Goal: Task Accomplishment & Management: Manage account settings

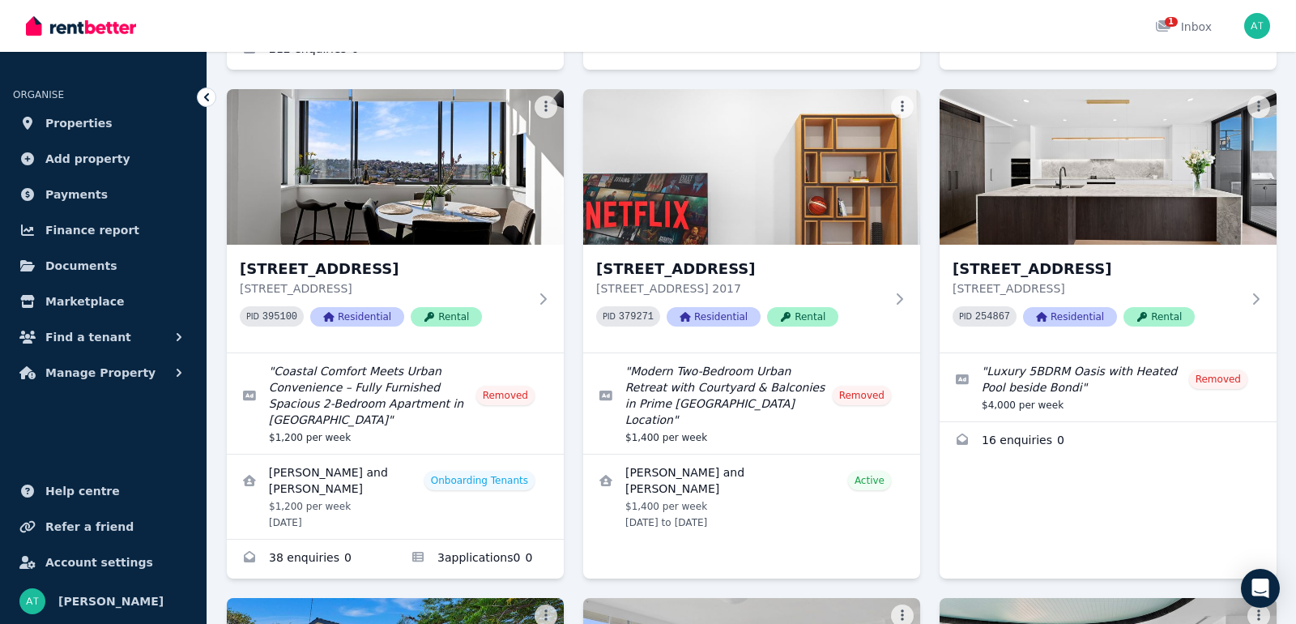
scroll to position [566, 0]
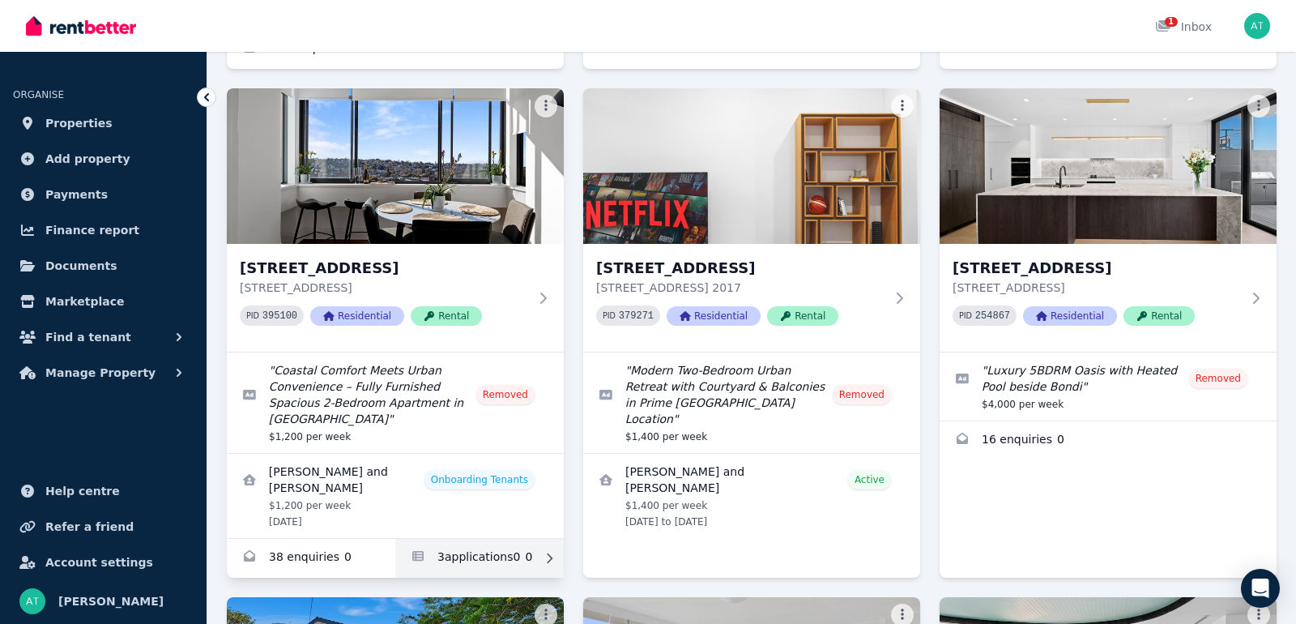
click at [426, 542] on link "Applications for 9/53-55 Coogee Bay Rd, Randwick" at bounding box center [479, 558] width 169 height 39
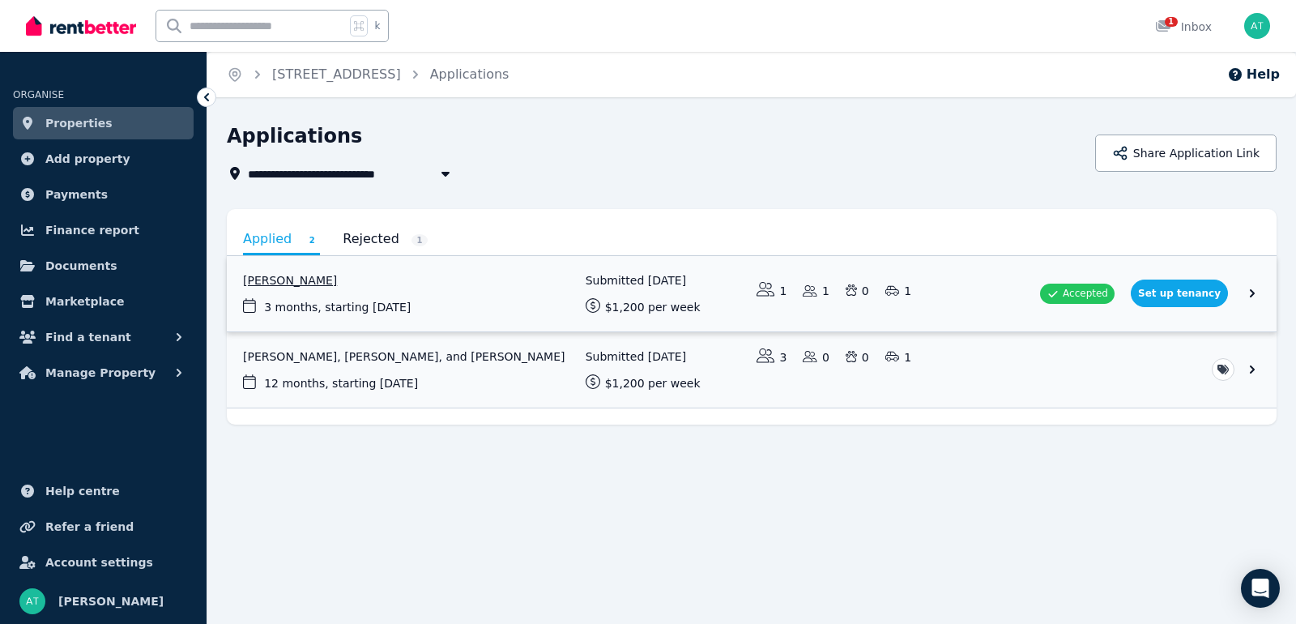
click at [461, 298] on link "View application: Anne Van Dalen" at bounding box center [752, 293] width 1050 height 75
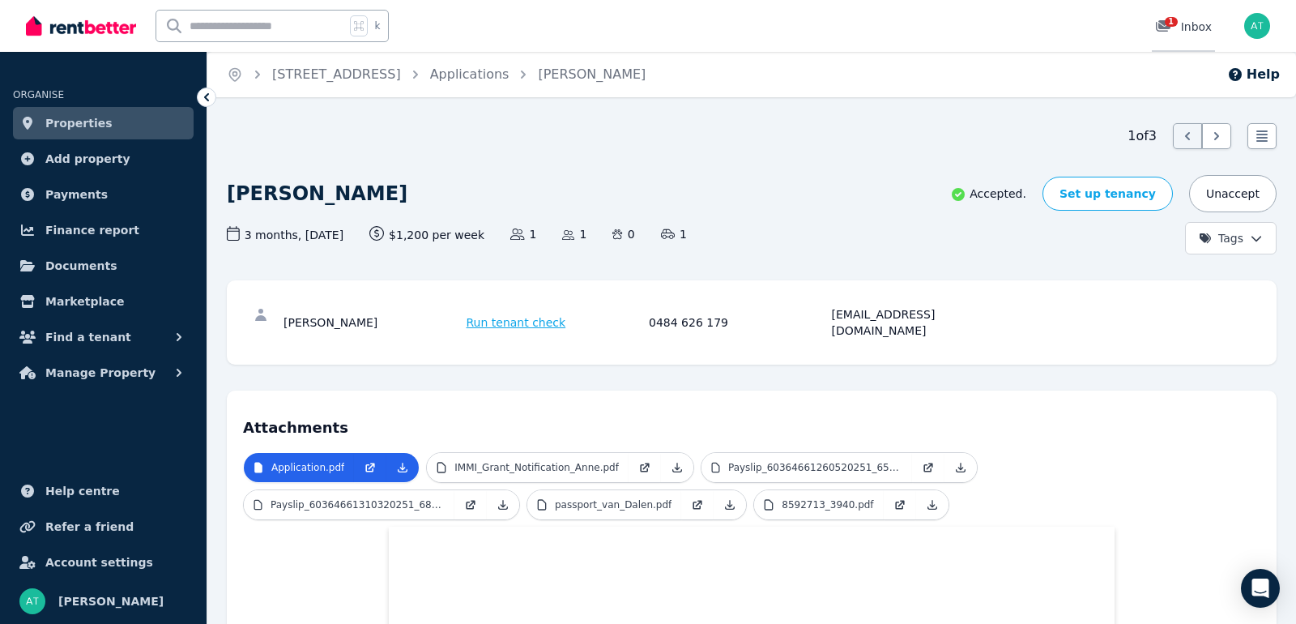
click at [1195, 33] on div "1 Inbox" at bounding box center [1183, 27] width 57 height 16
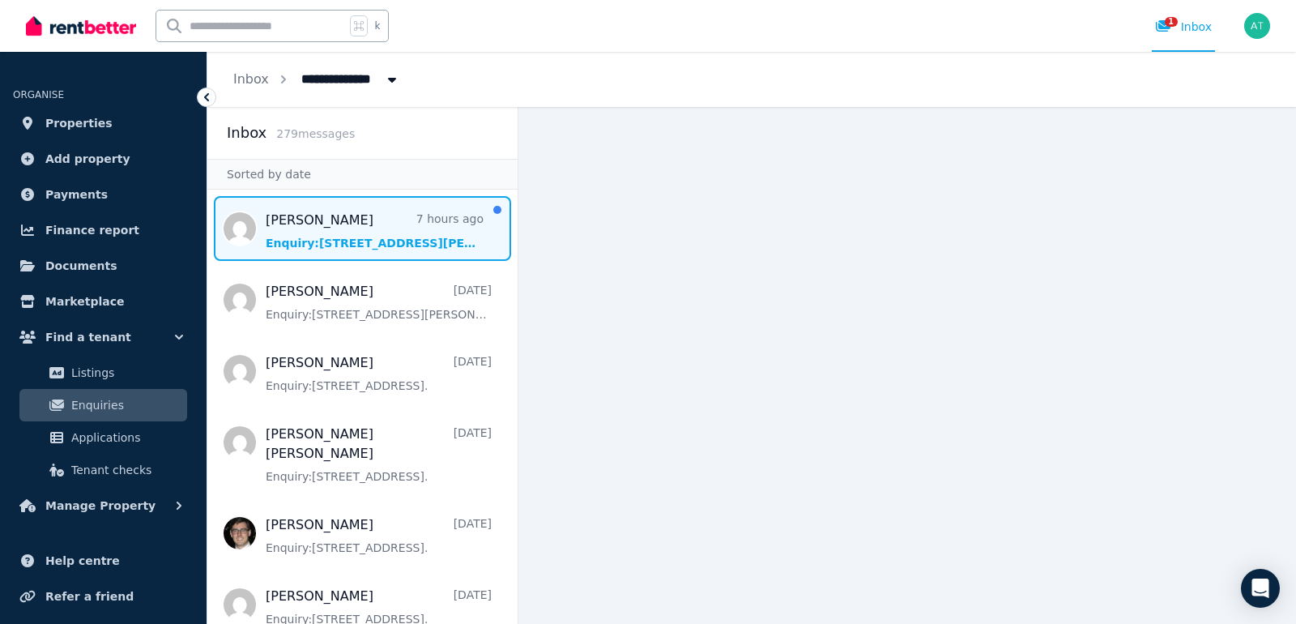
click at [395, 233] on span "Message list" at bounding box center [362, 228] width 310 height 65
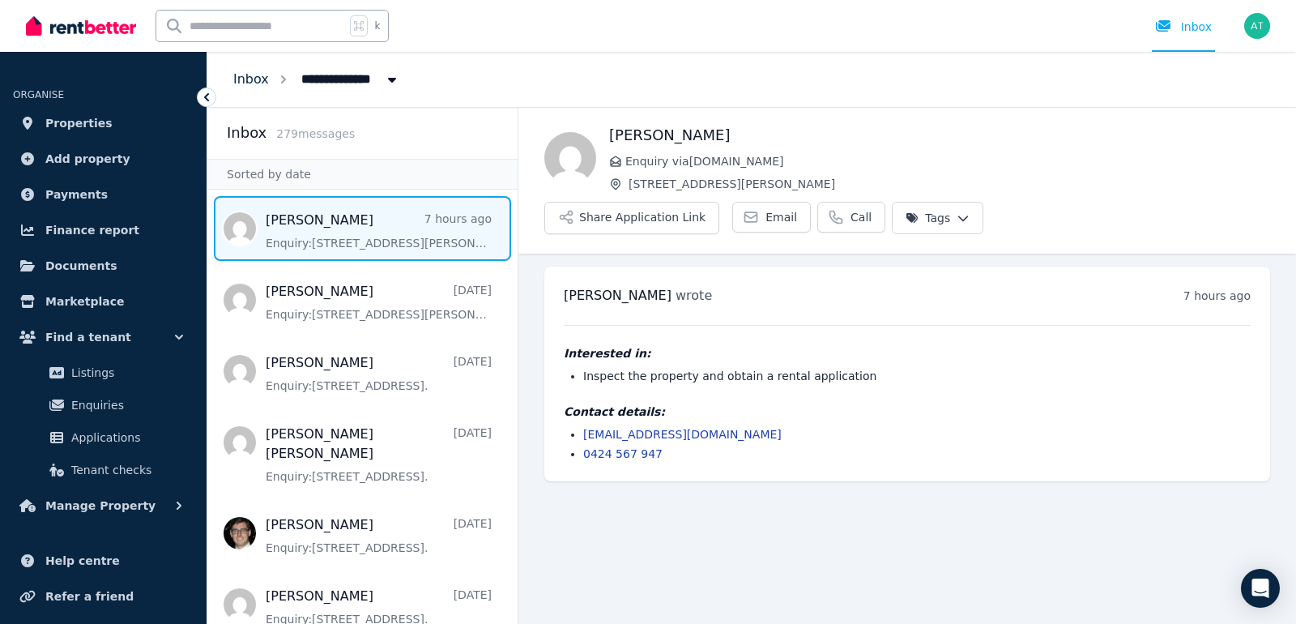
click at [245, 79] on link "Inbox" at bounding box center [251, 78] width 36 height 15
click at [65, 127] on span "Properties" at bounding box center [78, 122] width 67 height 19
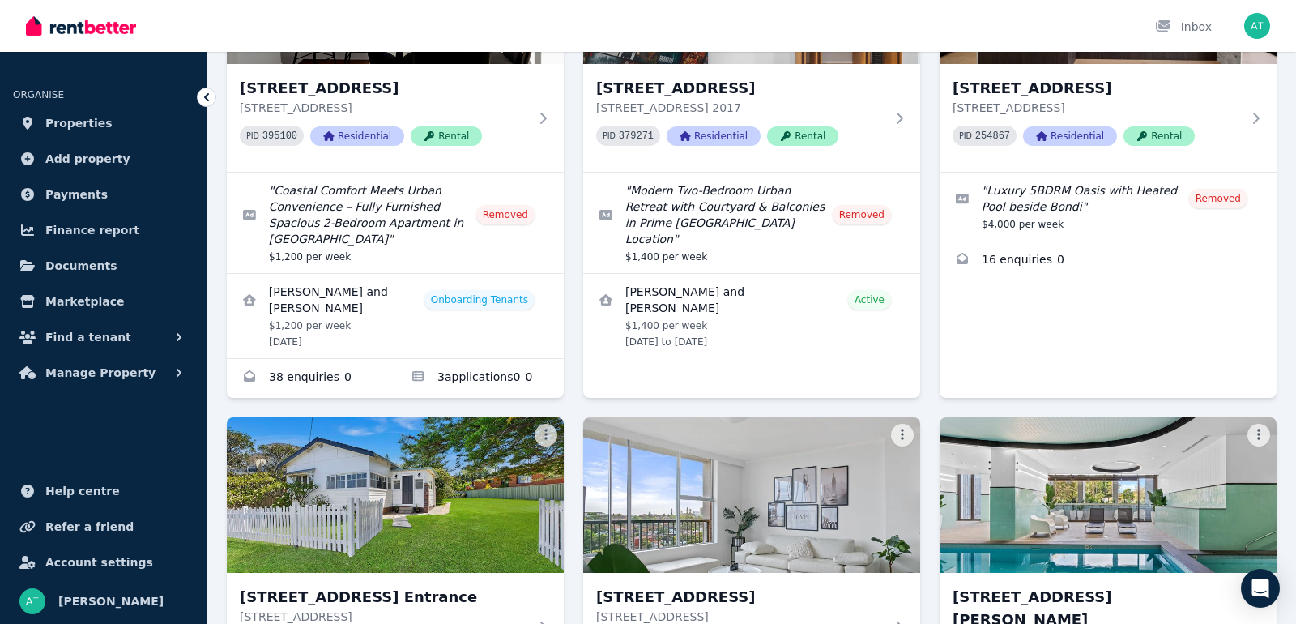
scroll to position [736, 0]
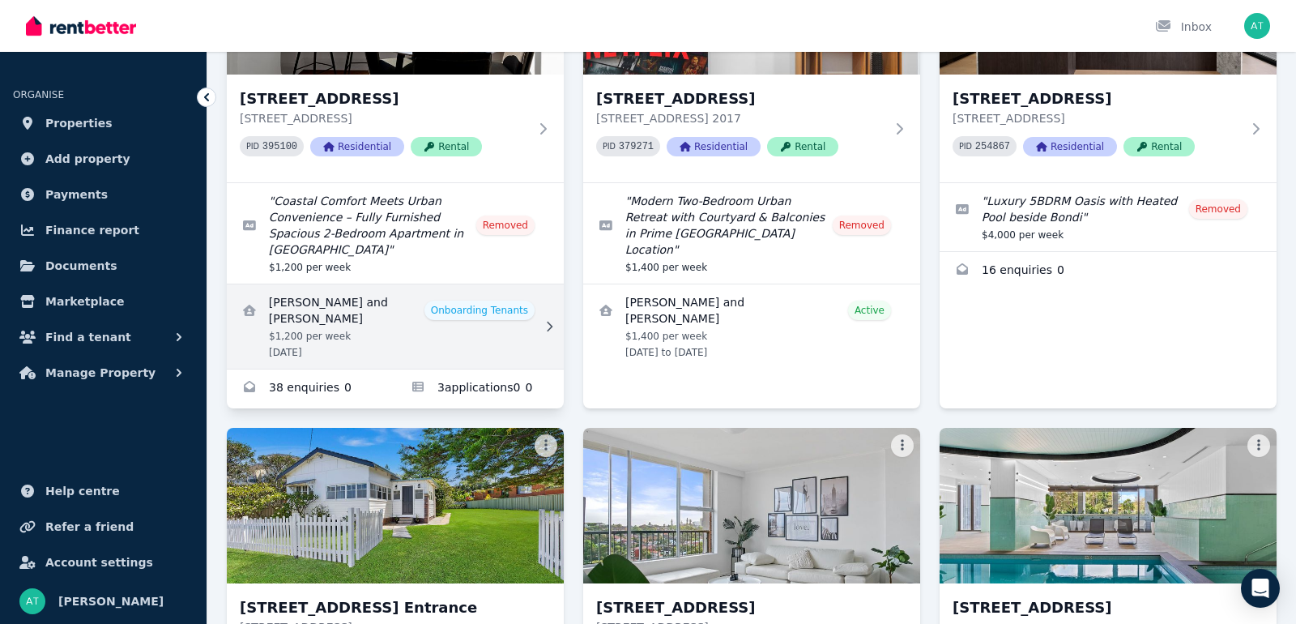
click at [430, 309] on link "View details for Anne Van Dalen and Michiel Van Arkel" at bounding box center [395, 326] width 337 height 84
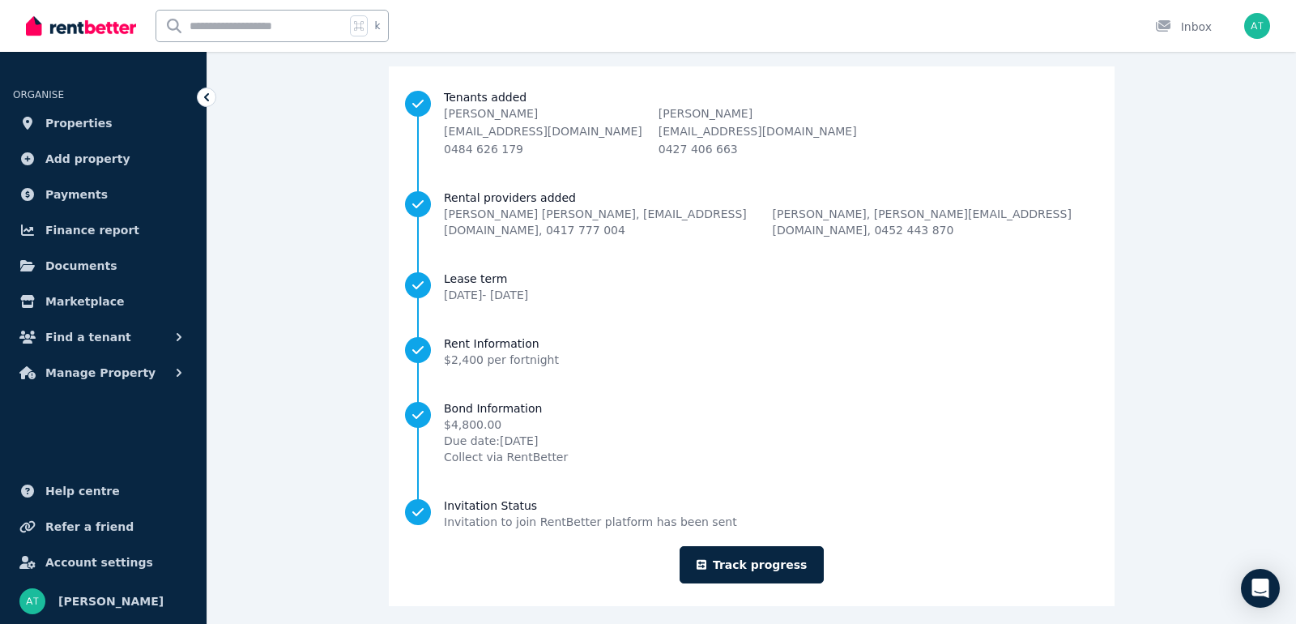
scroll to position [152, 0]
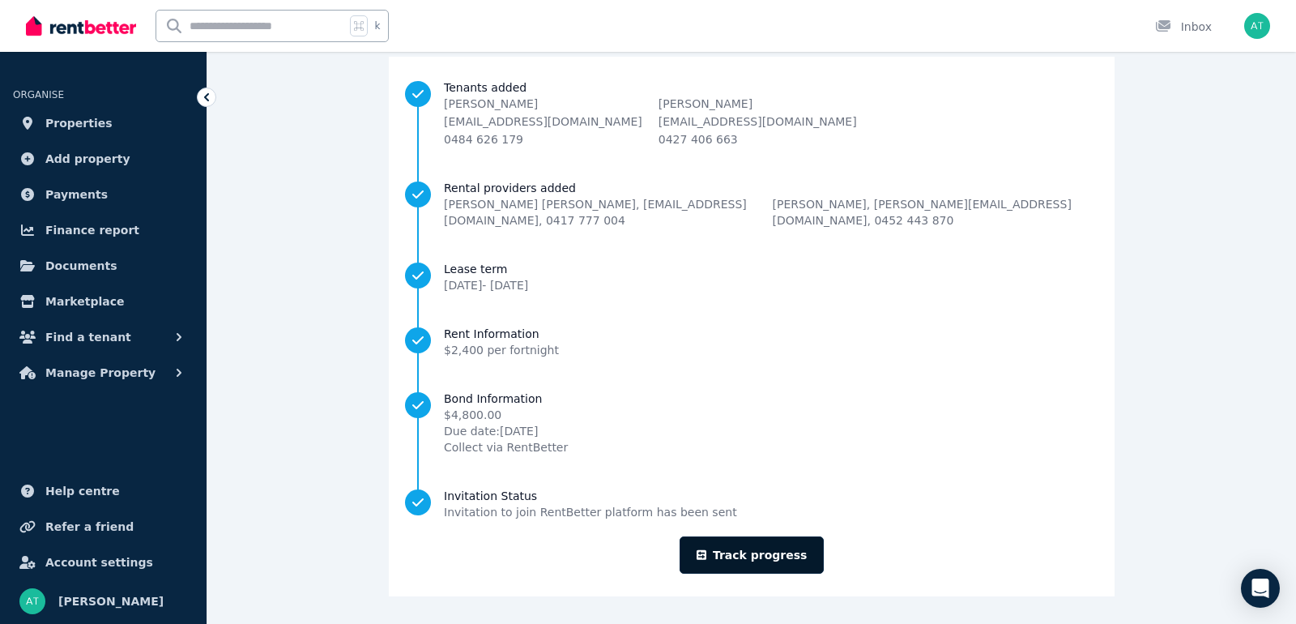
click at [753, 563] on link "Track progress" at bounding box center [752, 554] width 145 height 37
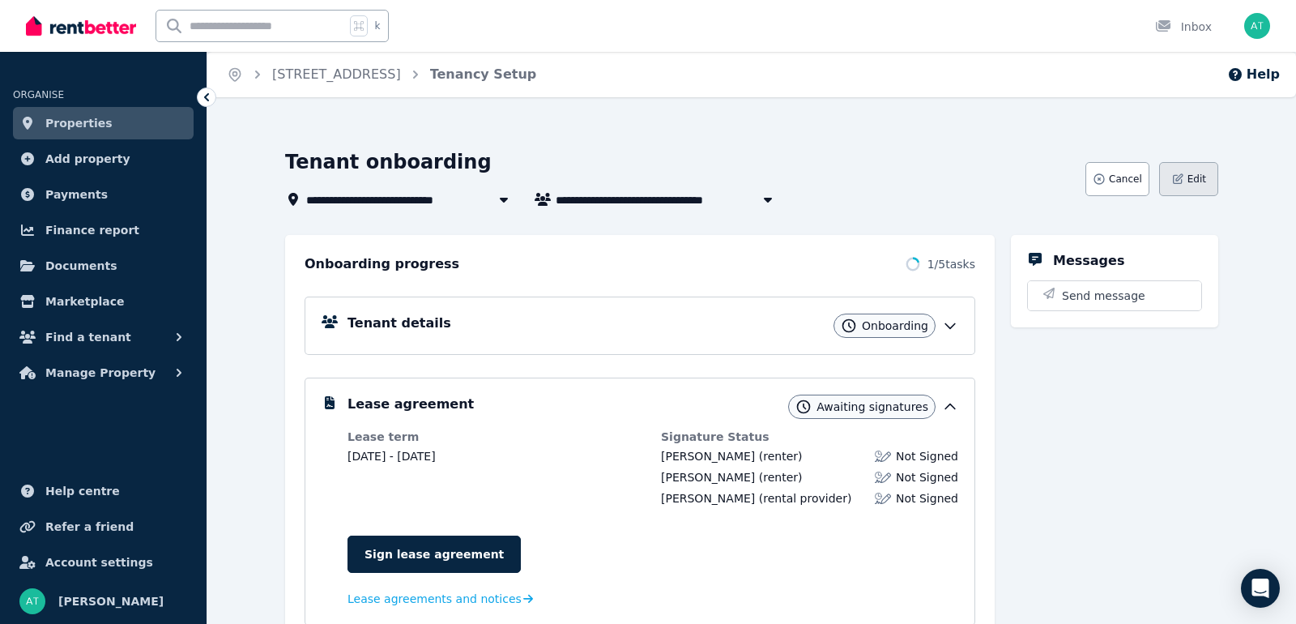
click at [1183, 189] on button "Edit" at bounding box center [1188, 179] width 59 height 34
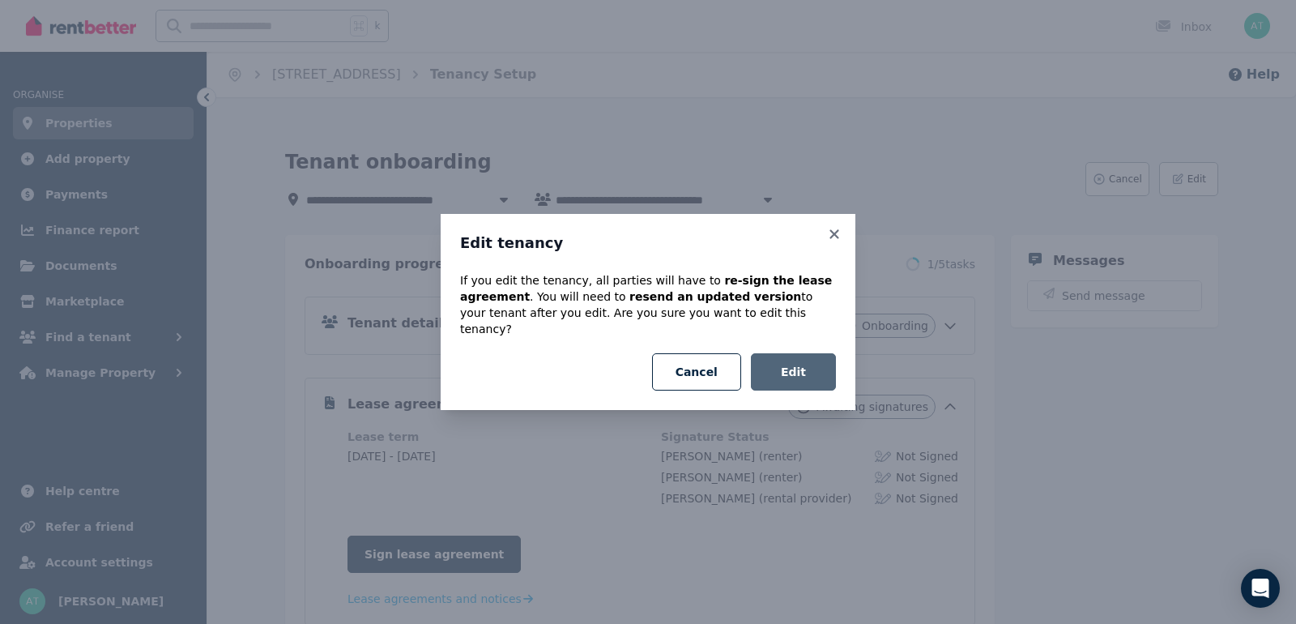
click at [803, 360] on button "Edit" at bounding box center [793, 371] width 85 height 37
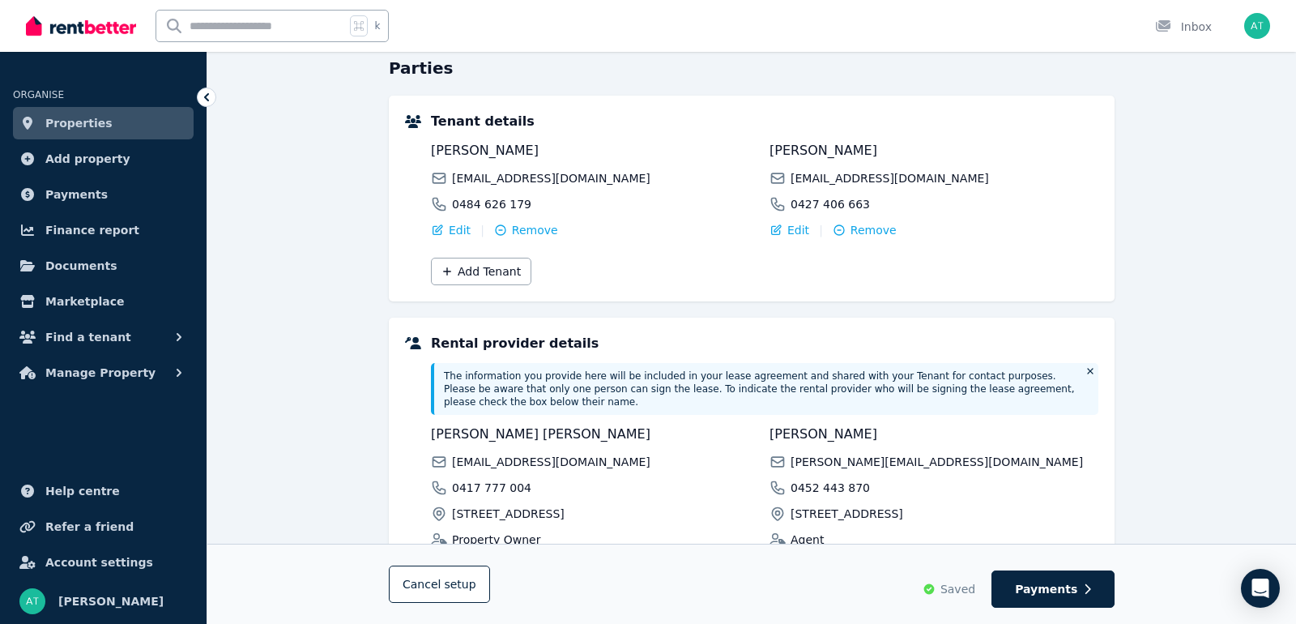
scroll to position [328, 0]
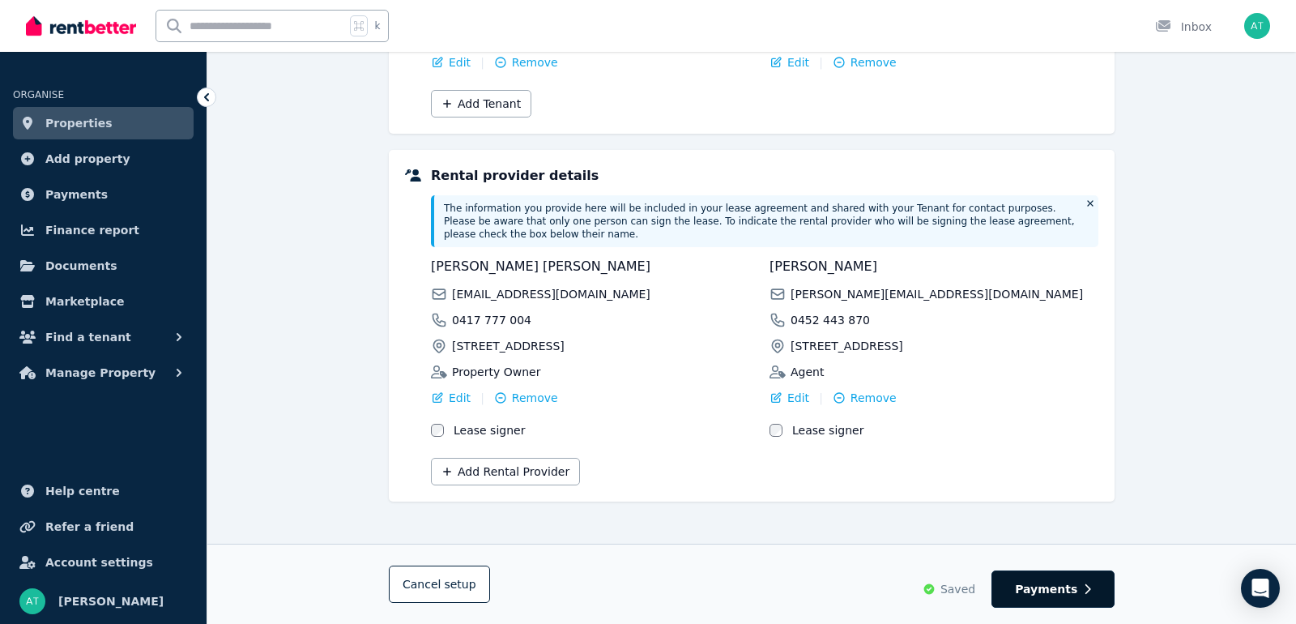
click at [1025, 594] on span "Payments" at bounding box center [1046, 589] width 62 height 16
select select "**********"
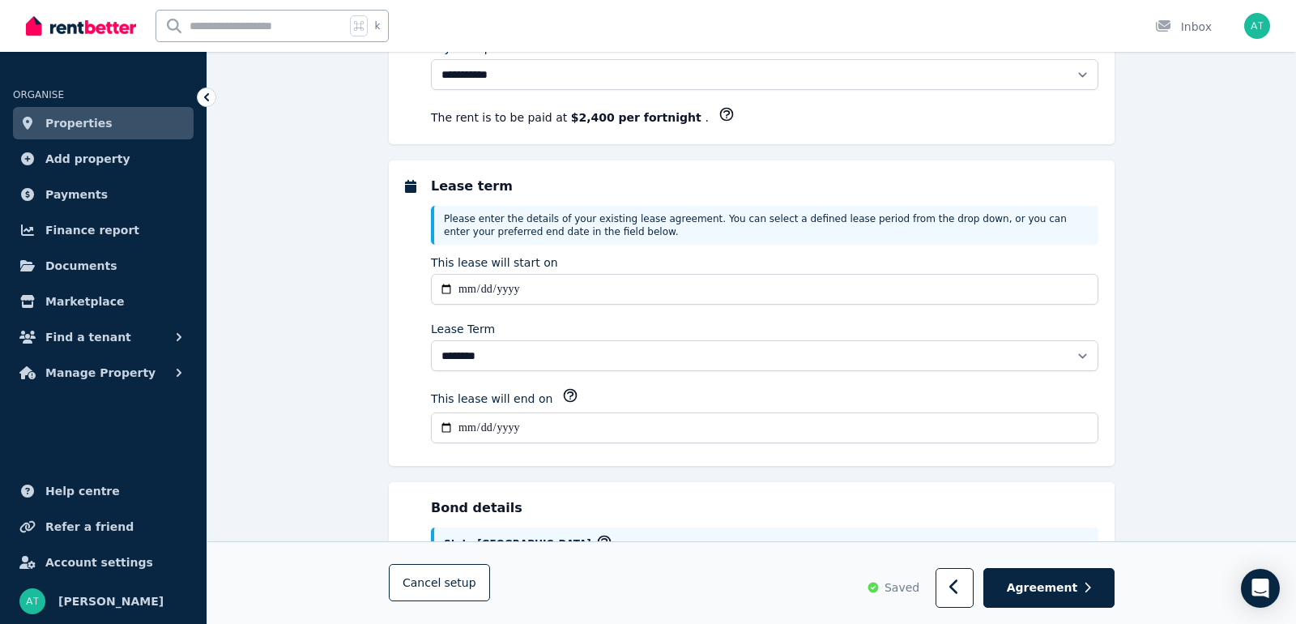
scroll to position [0, 0]
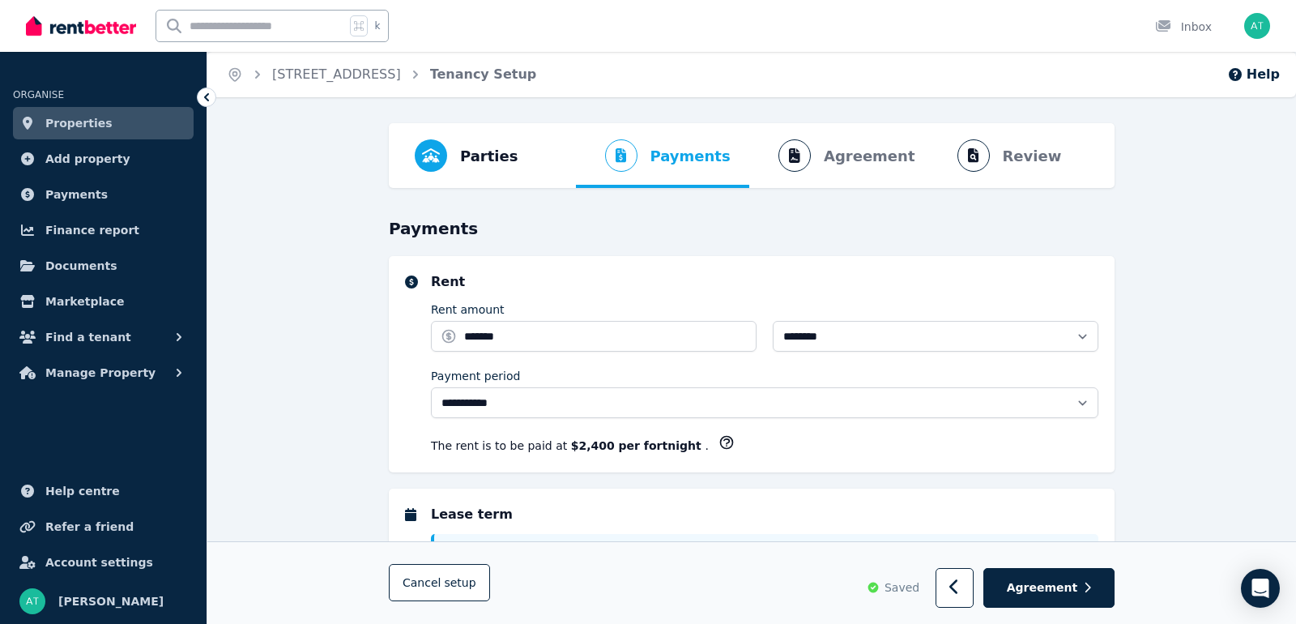
select select "**********"
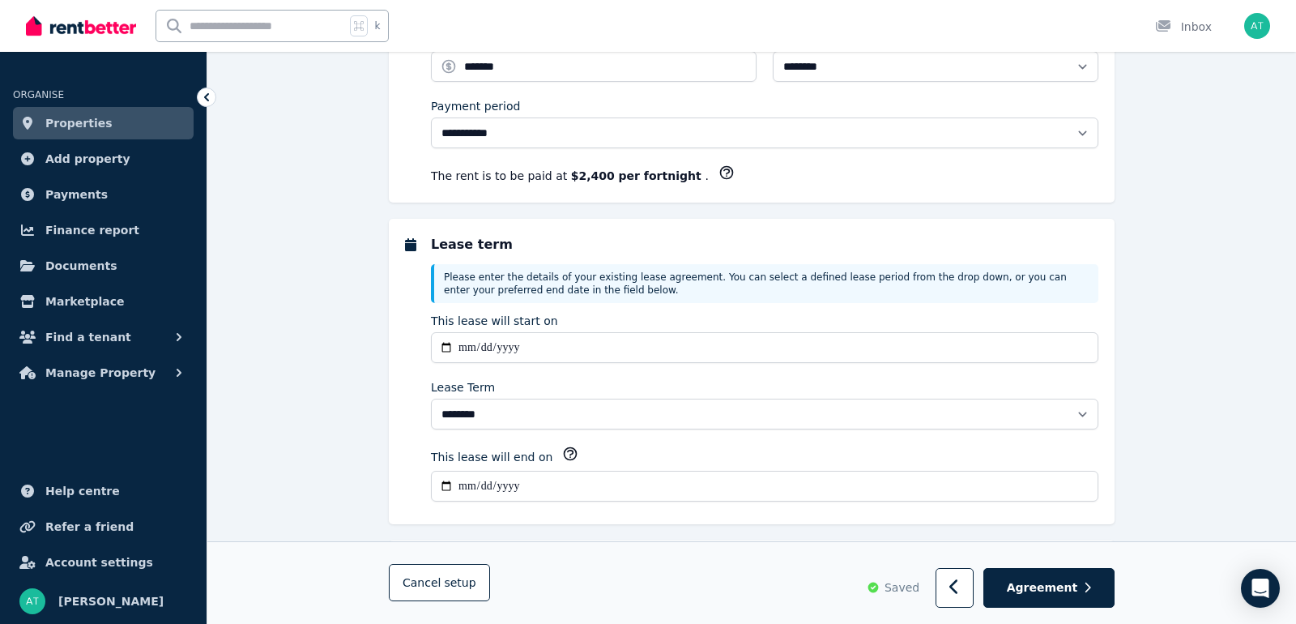
scroll to position [276, 0]
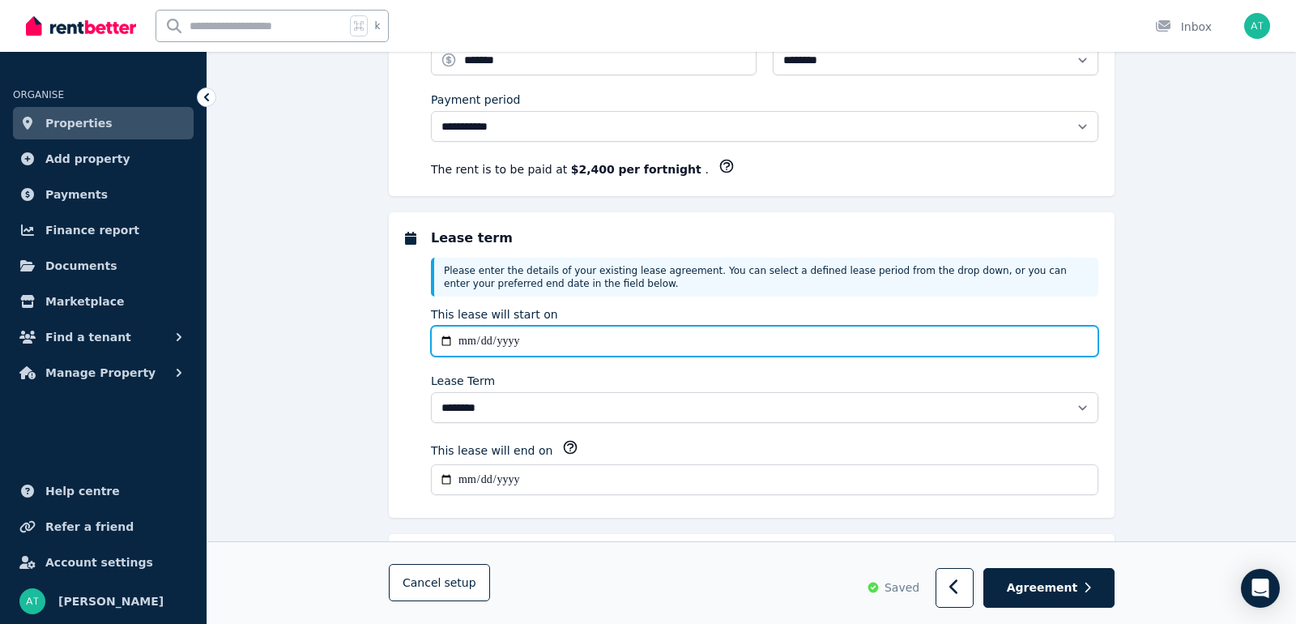
click at [485, 339] on input "**********" at bounding box center [765, 341] width 668 height 31
click at [445, 340] on input "**********" at bounding box center [765, 341] width 668 height 31
type input "**********"
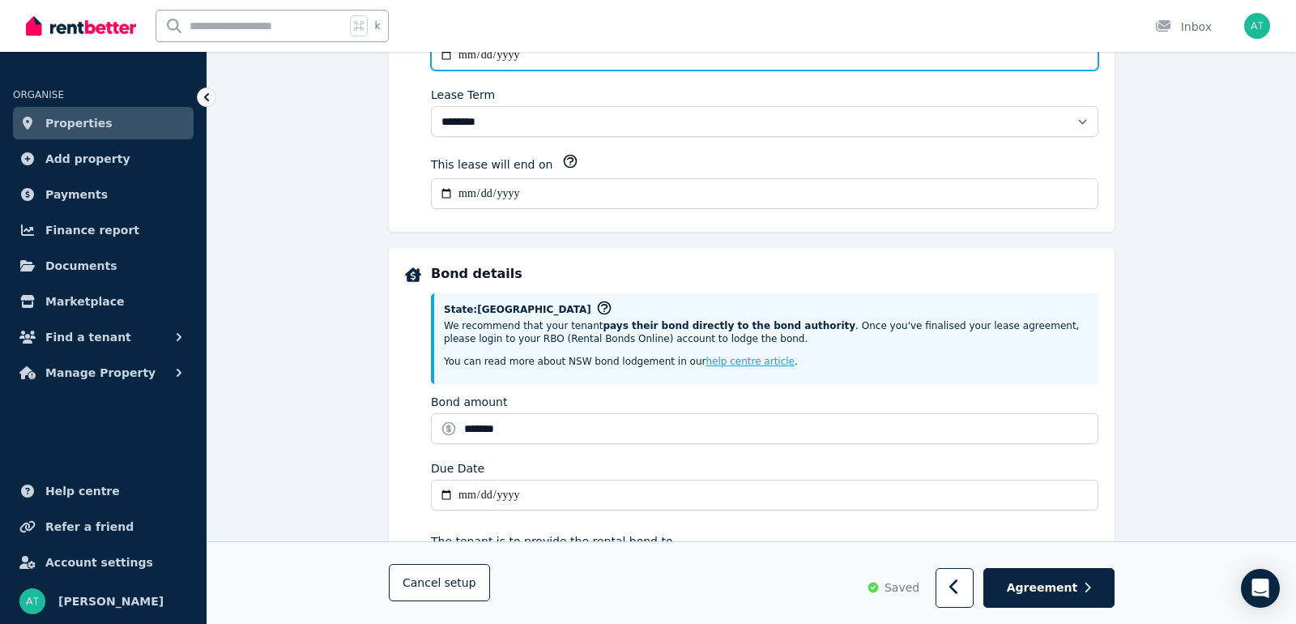
scroll to position [564, 0]
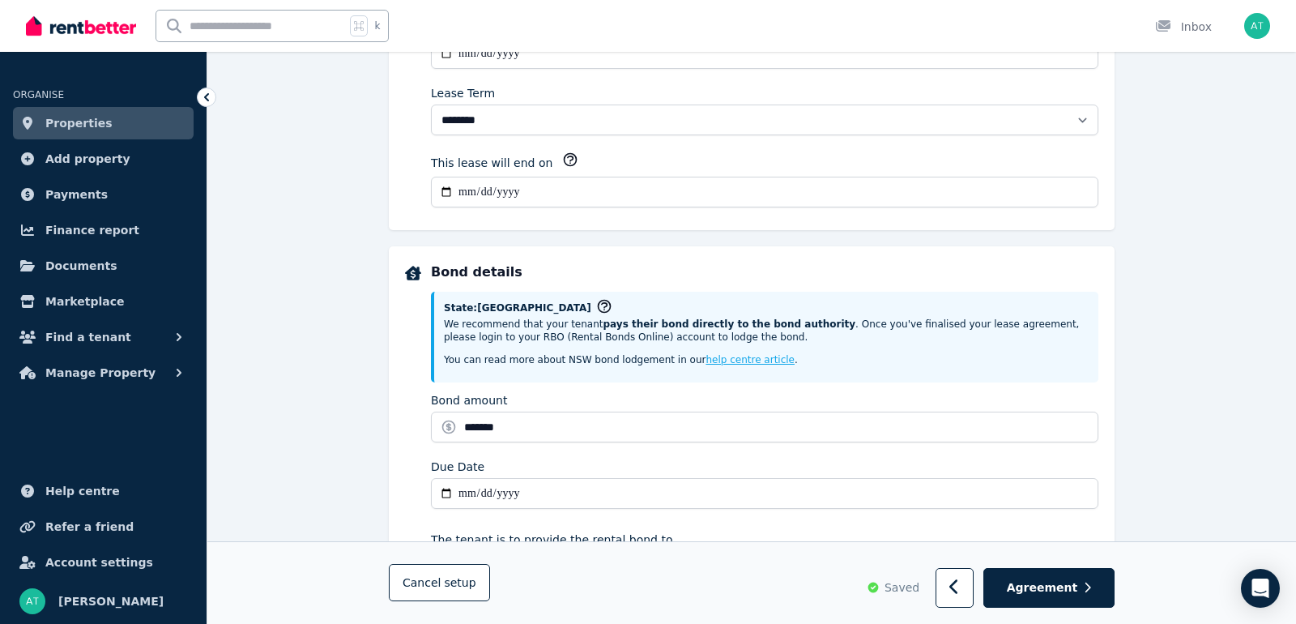
click at [442, 189] on input "**********" at bounding box center [765, 192] width 668 height 31
type input "**********"
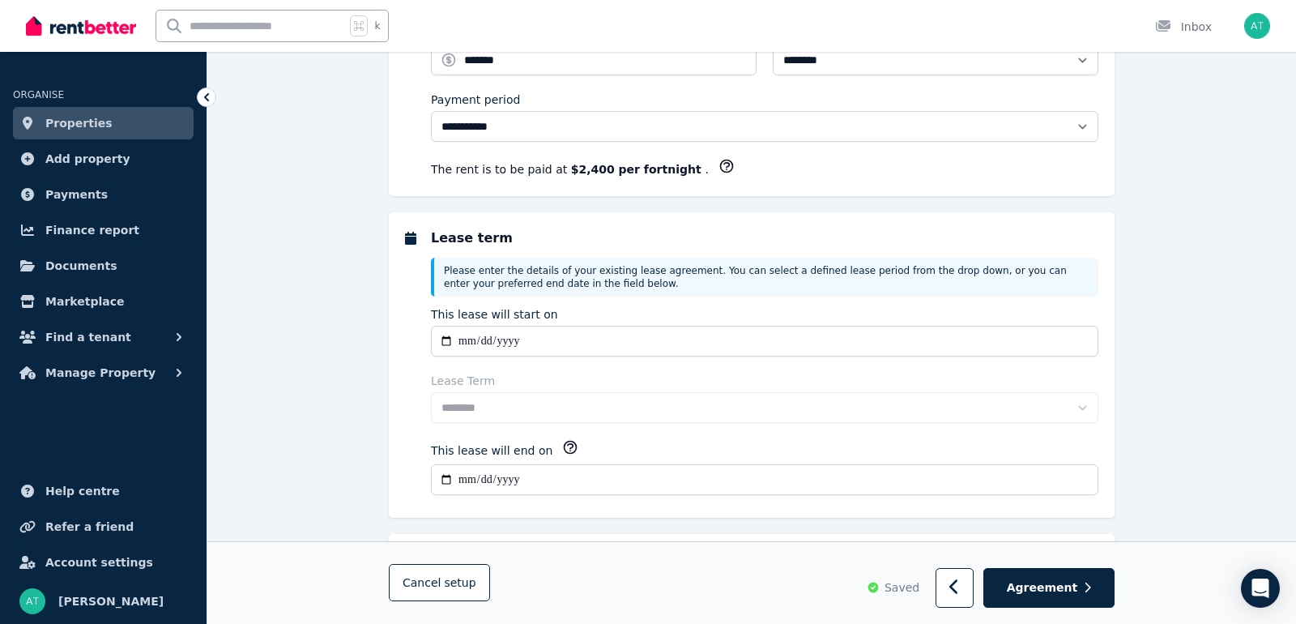
scroll to position [271, 0]
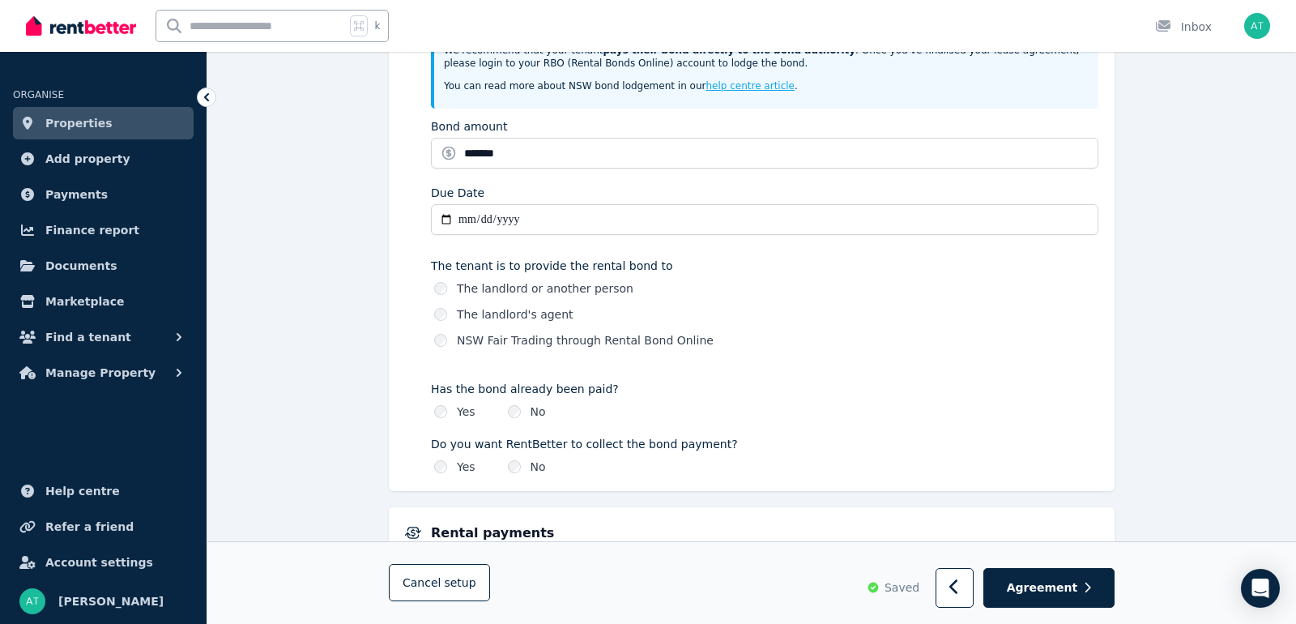
scroll to position [876, 0]
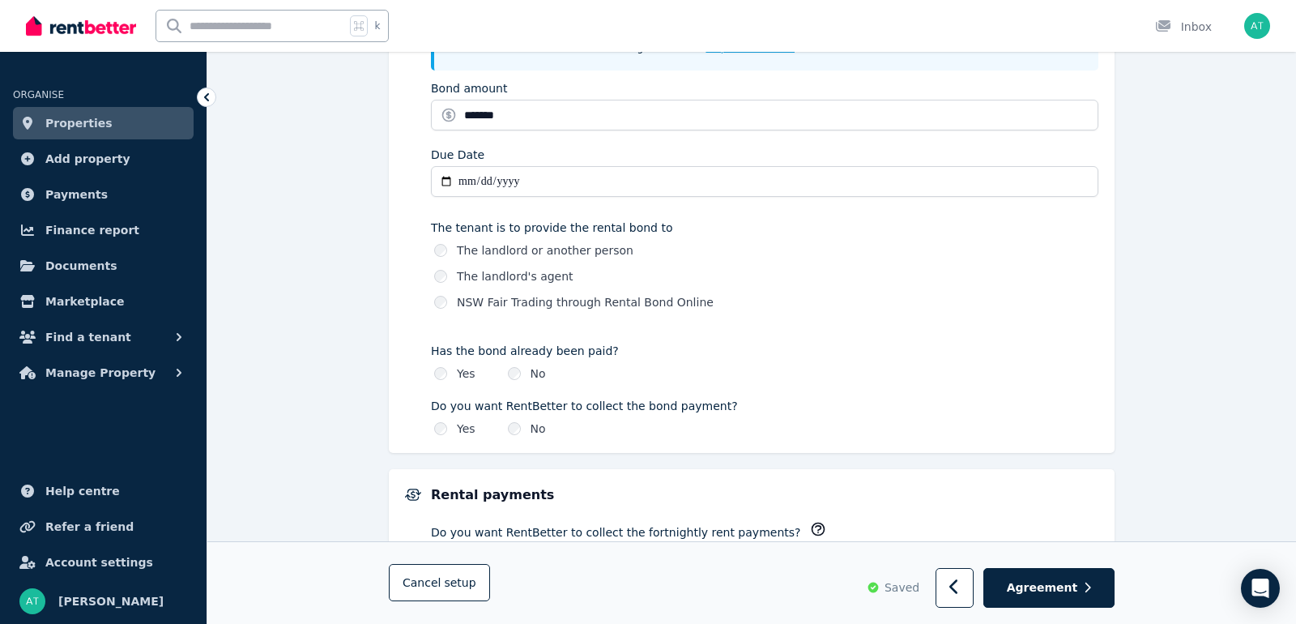
click at [1071, 608] on div "Cancel setup Saved Agreement" at bounding box center [751, 583] width 1089 height 83
click at [1058, 591] on span "Agreement" at bounding box center [1042, 588] width 71 height 16
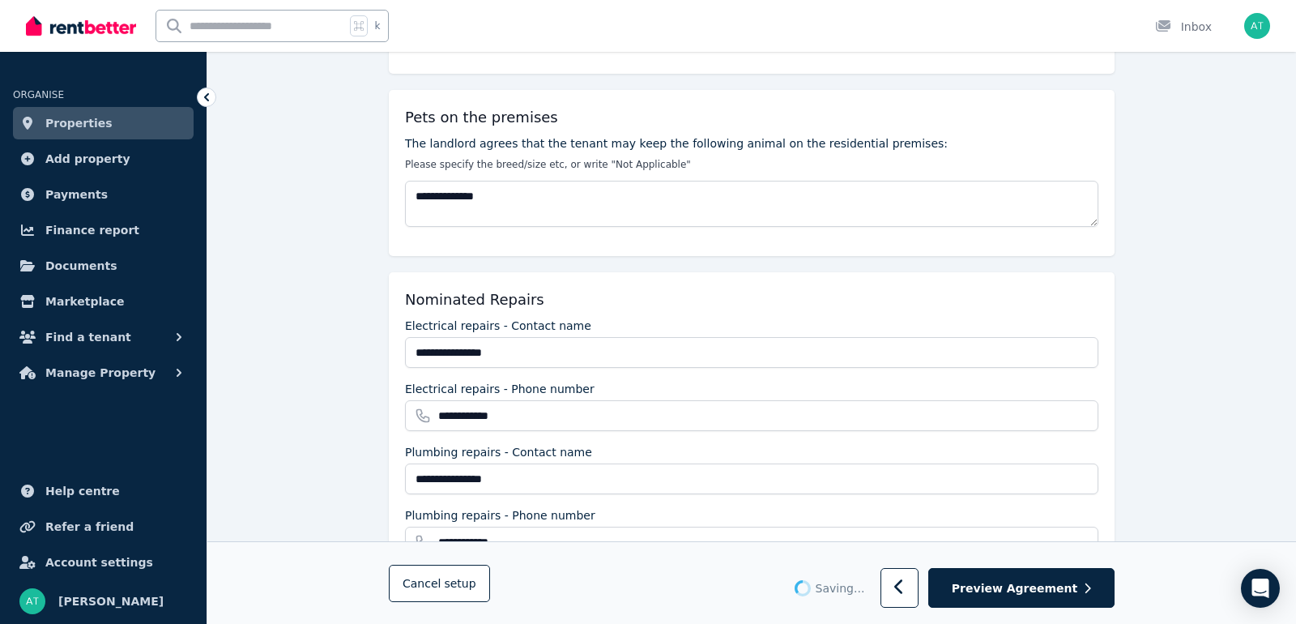
scroll to position [1870, 0]
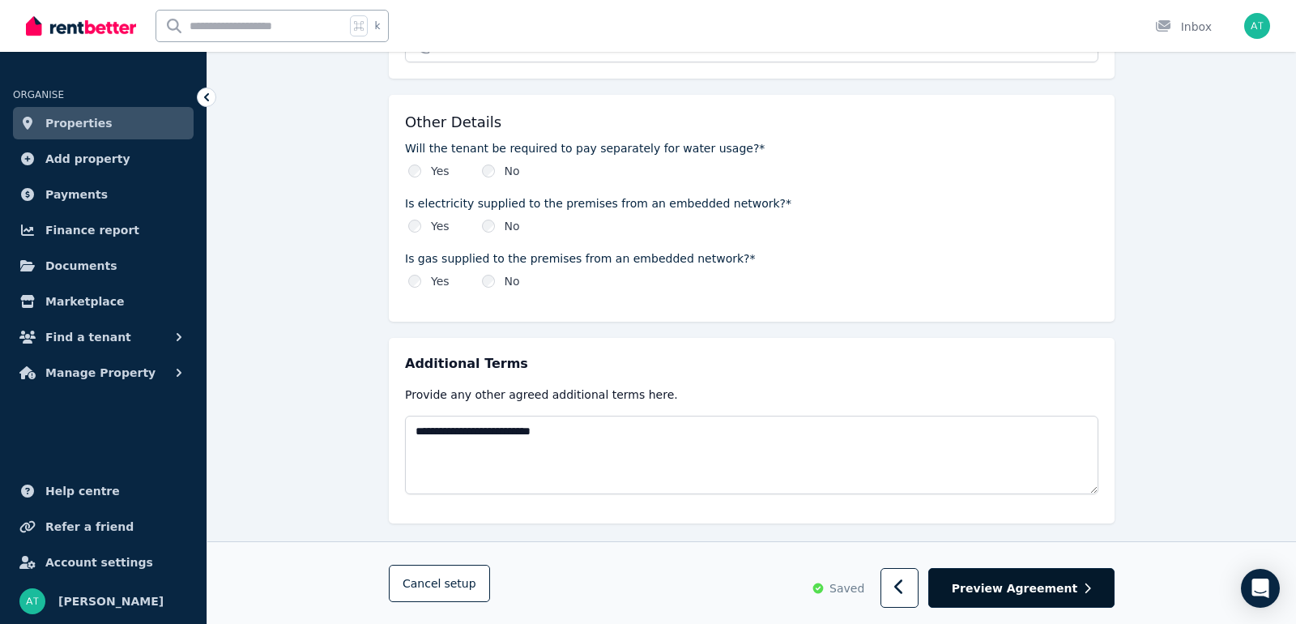
click at [1034, 594] on span "Preview Agreement" at bounding box center [1015, 588] width 126 height 16
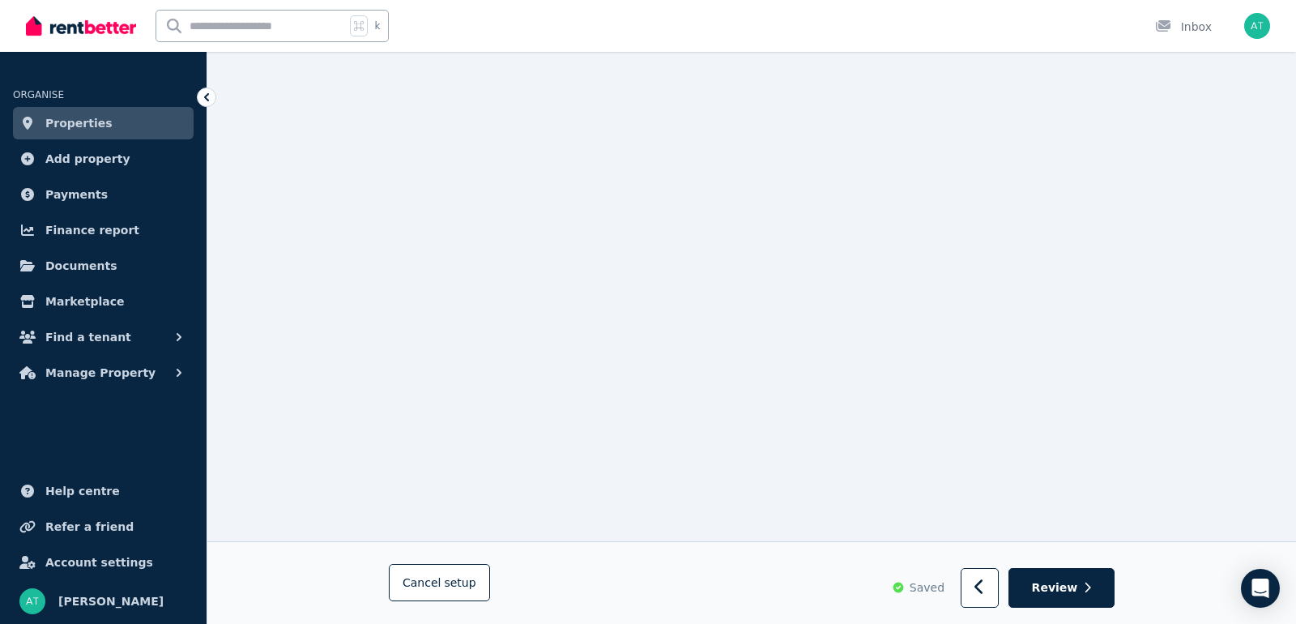
scroll to position [252, 0]
click at [1034, 594] on button "Review" at bounding box center [1062, 589] width 106 height 40
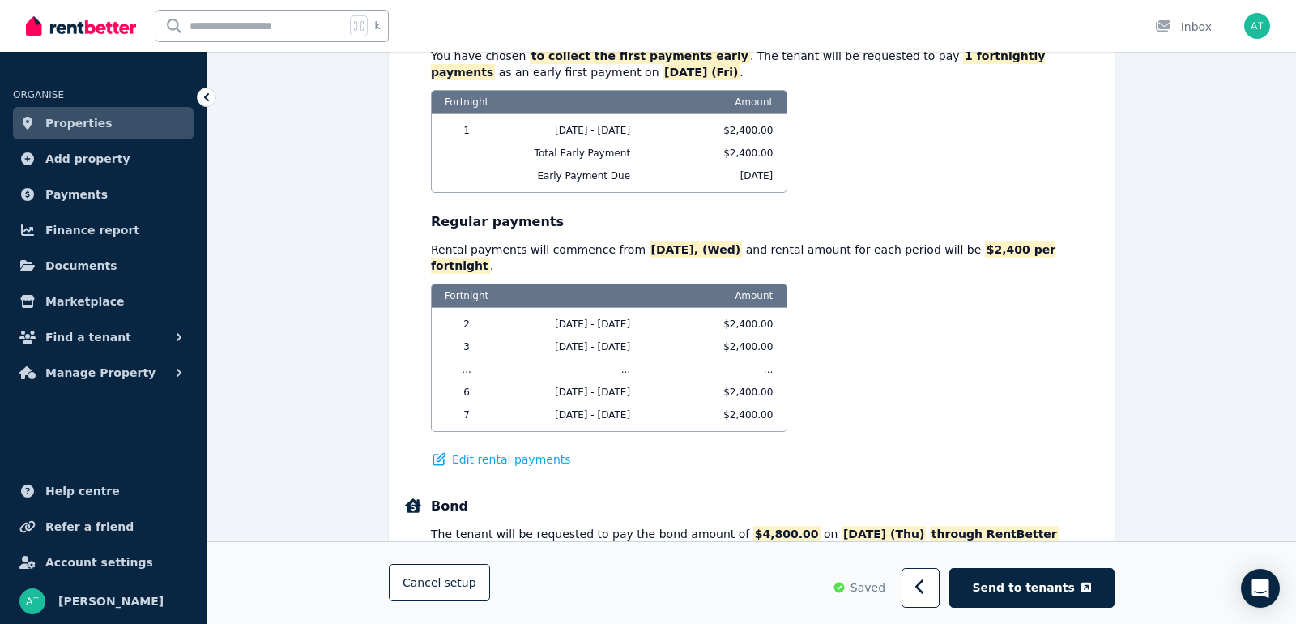
scroll to position [1337, 0]
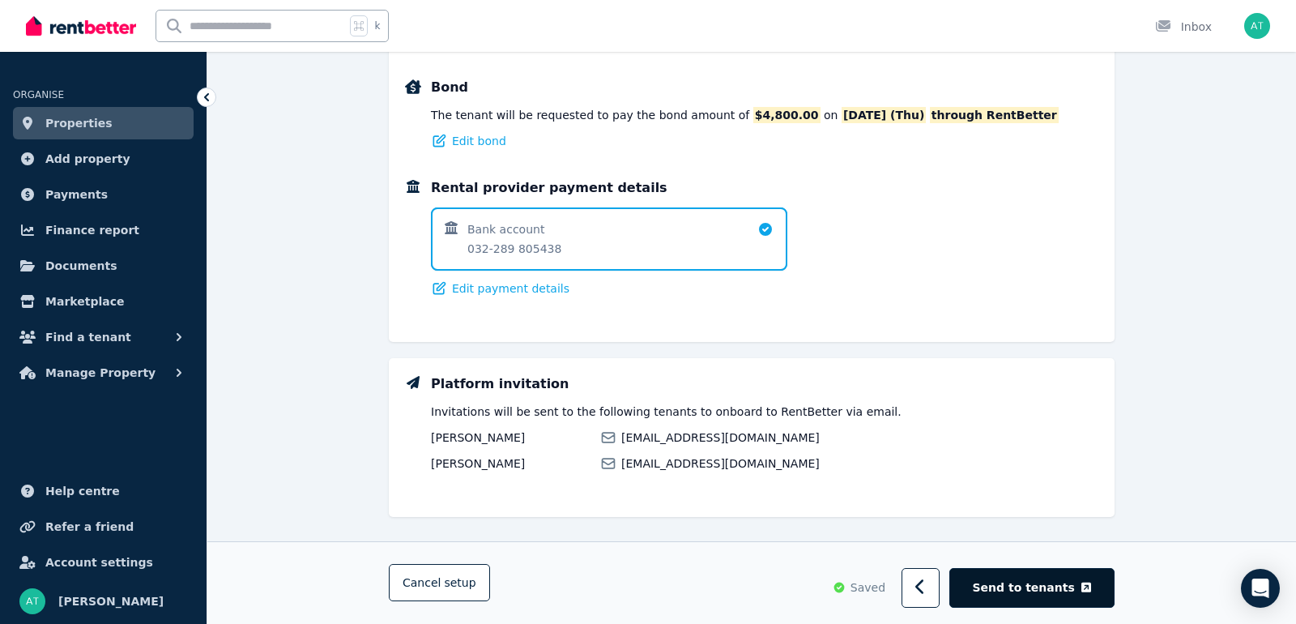
click at [1013, 589] on span "Send to tenants" at bounding box center [1024, 588] width 102 height 16
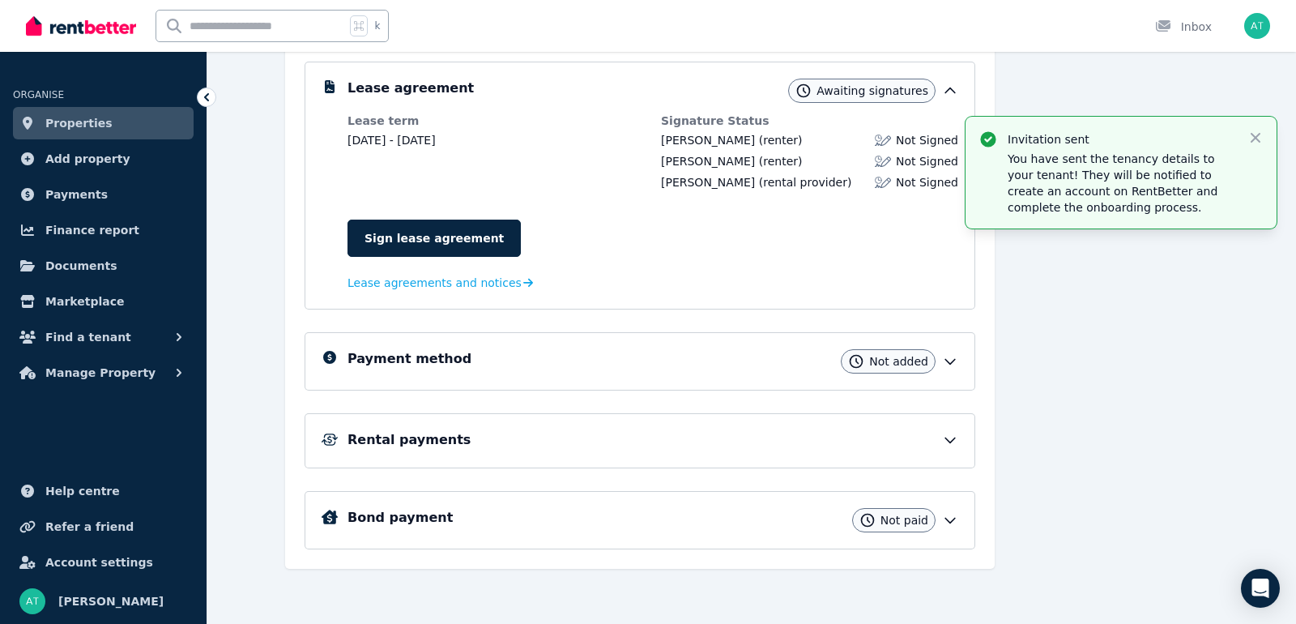
scroll to position [309, 0]
